Goal: Information Seeking & Learning: Learn about a topic

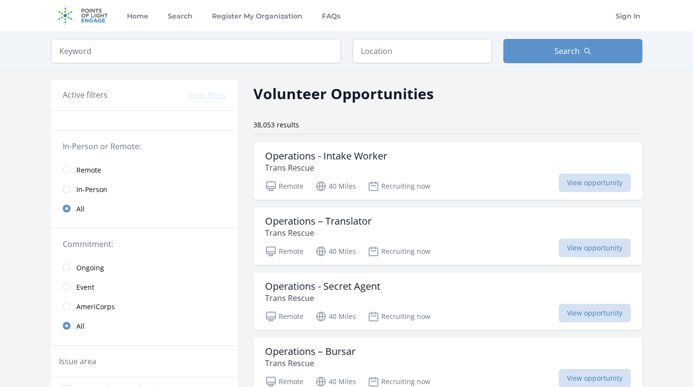
click at [65, 168] on input "radio" at bounding box center [67, 170] width 8 height 8
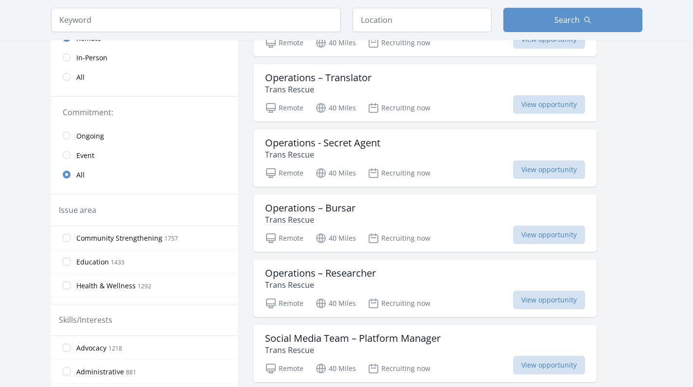
scroll to position [145, 0]
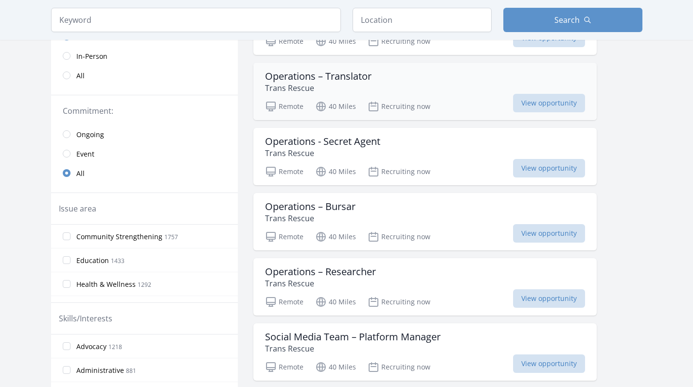
click at [422, 86] on div "Operations – Translator Trans Rescue" at bounding box center [425, 82] width 320 height 23
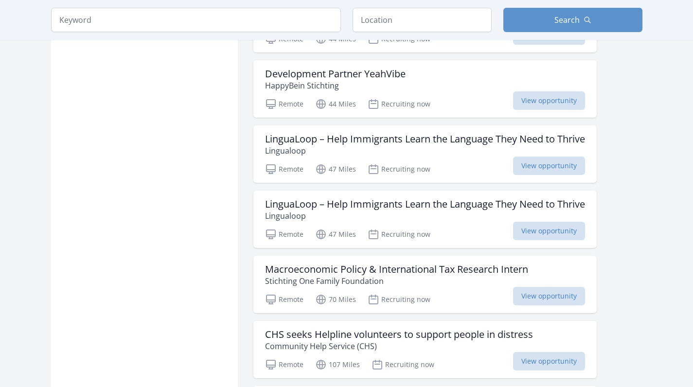
scroll to position [893, 0]
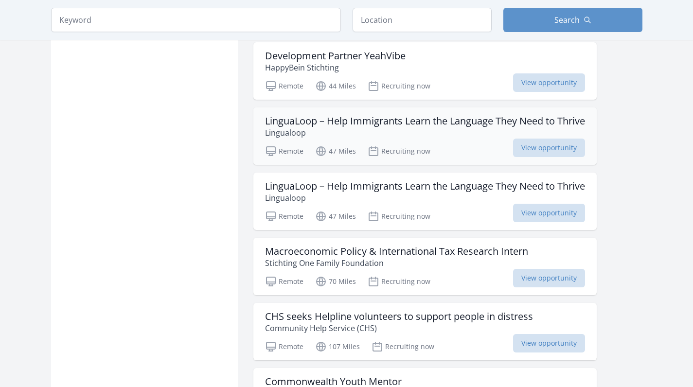
click at [332, 136] on p "Lingualoop" at bounding box center [425, 133] width 320 height 12
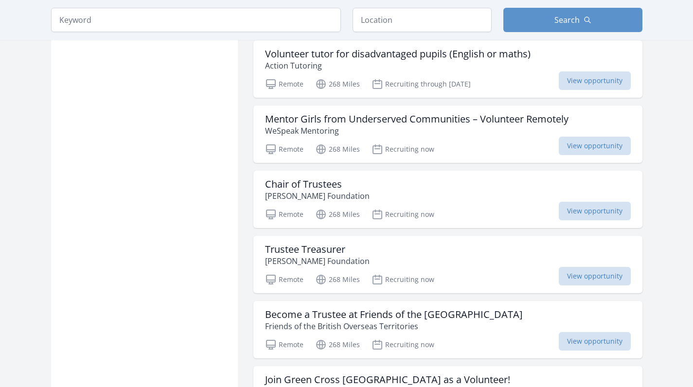
scroll to position [1516, 0]
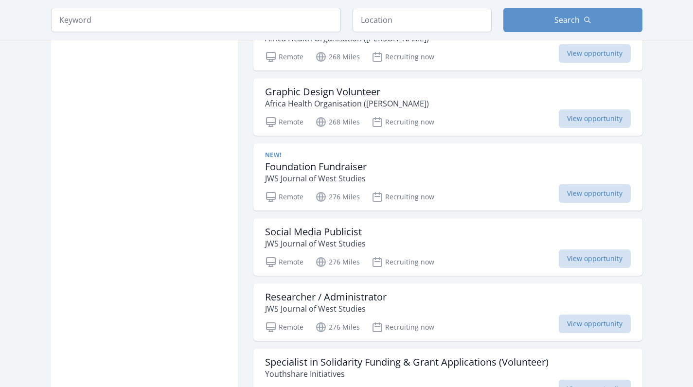
scroll to position [2748, 0]
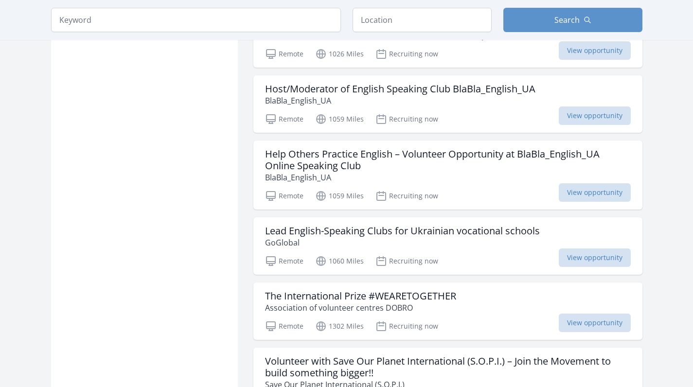
scroll to position [5337, 0]
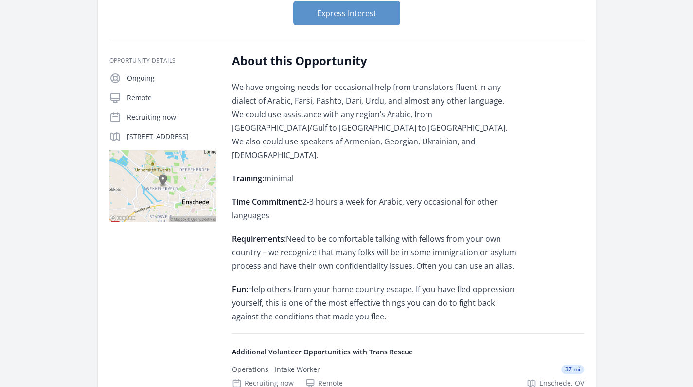
scroll to position [130, 0]
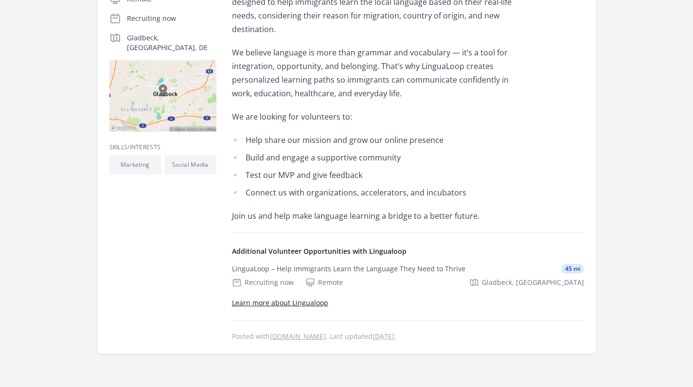
scroll to position [269, 0]
